Goal: Use online tool/utility

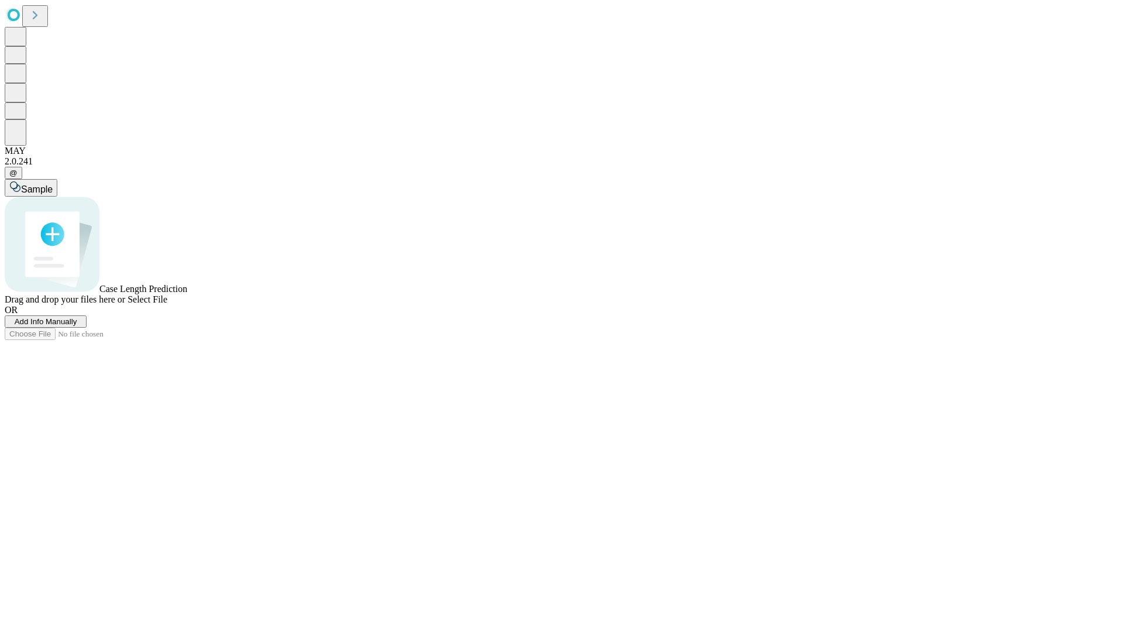
click at [167, 304] on span "Select File" at bounding box center [148, 299] width 40 height 10
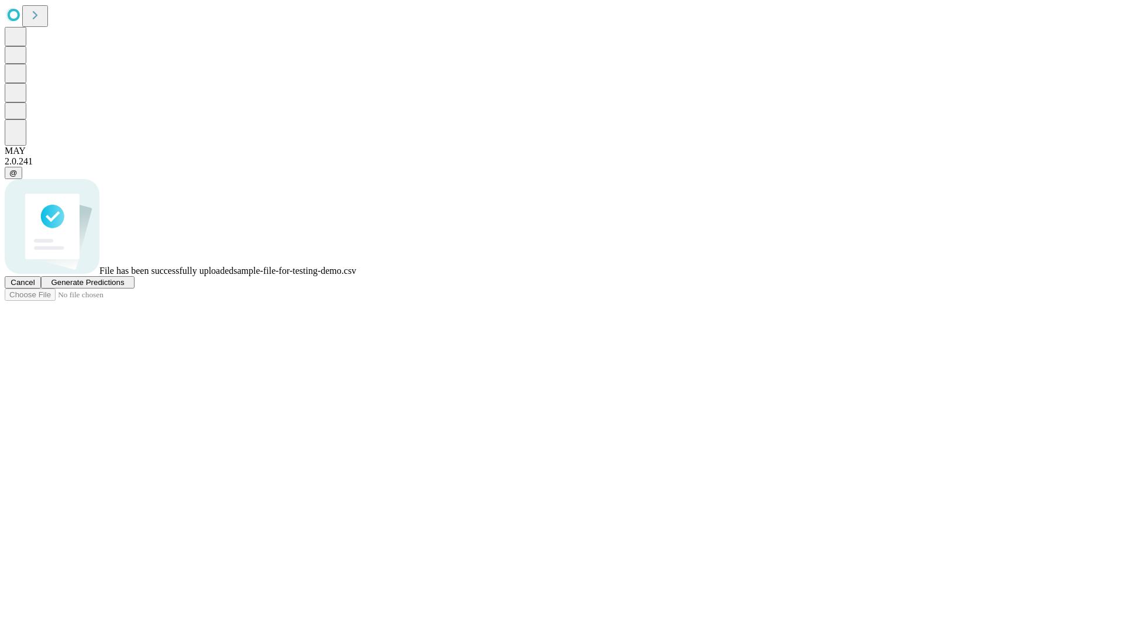
click at [124, 287] on span "Generate Predictions" at bounding box center [87, 282] width 73 height 9
